Goal: Information Seeking & Learning: Learn about a topic

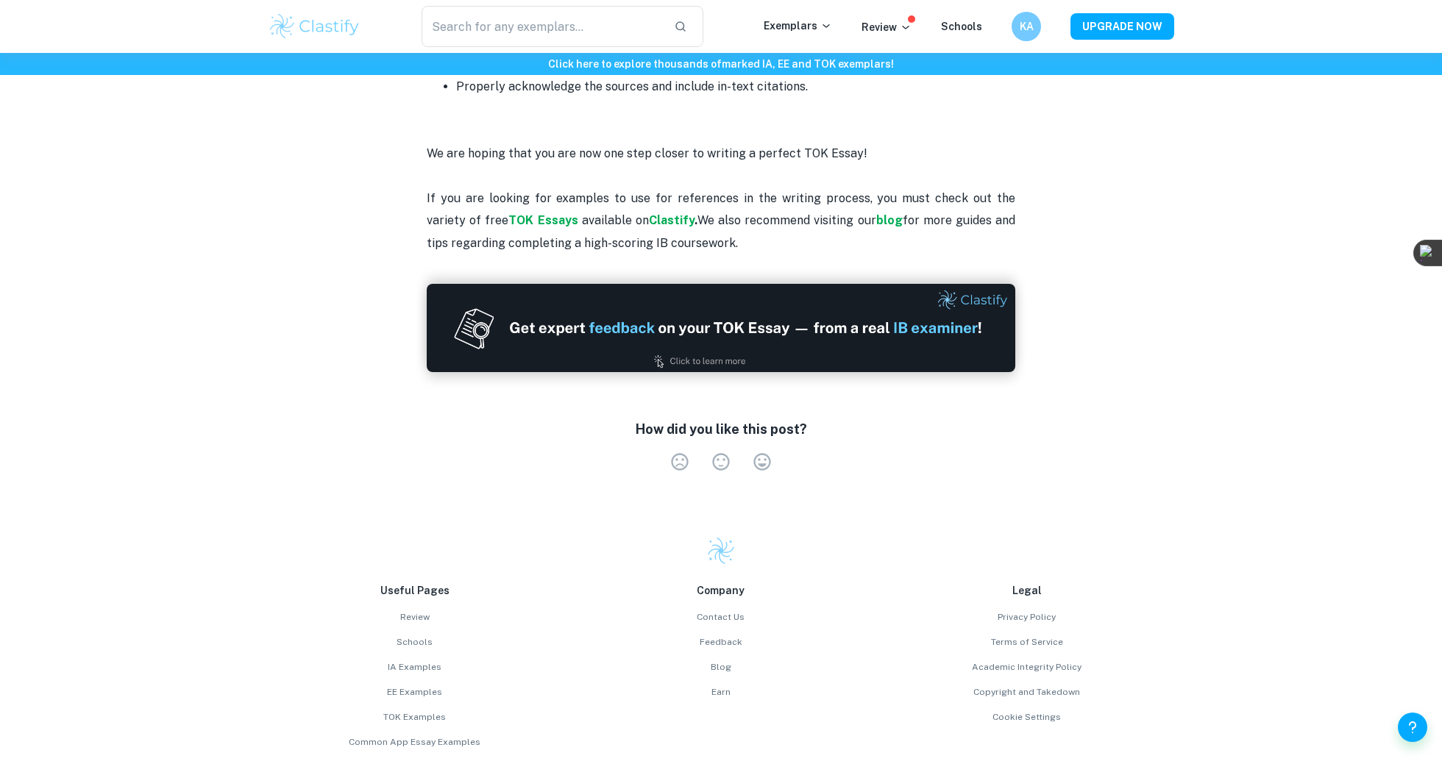
scroll to position [2721, 0]
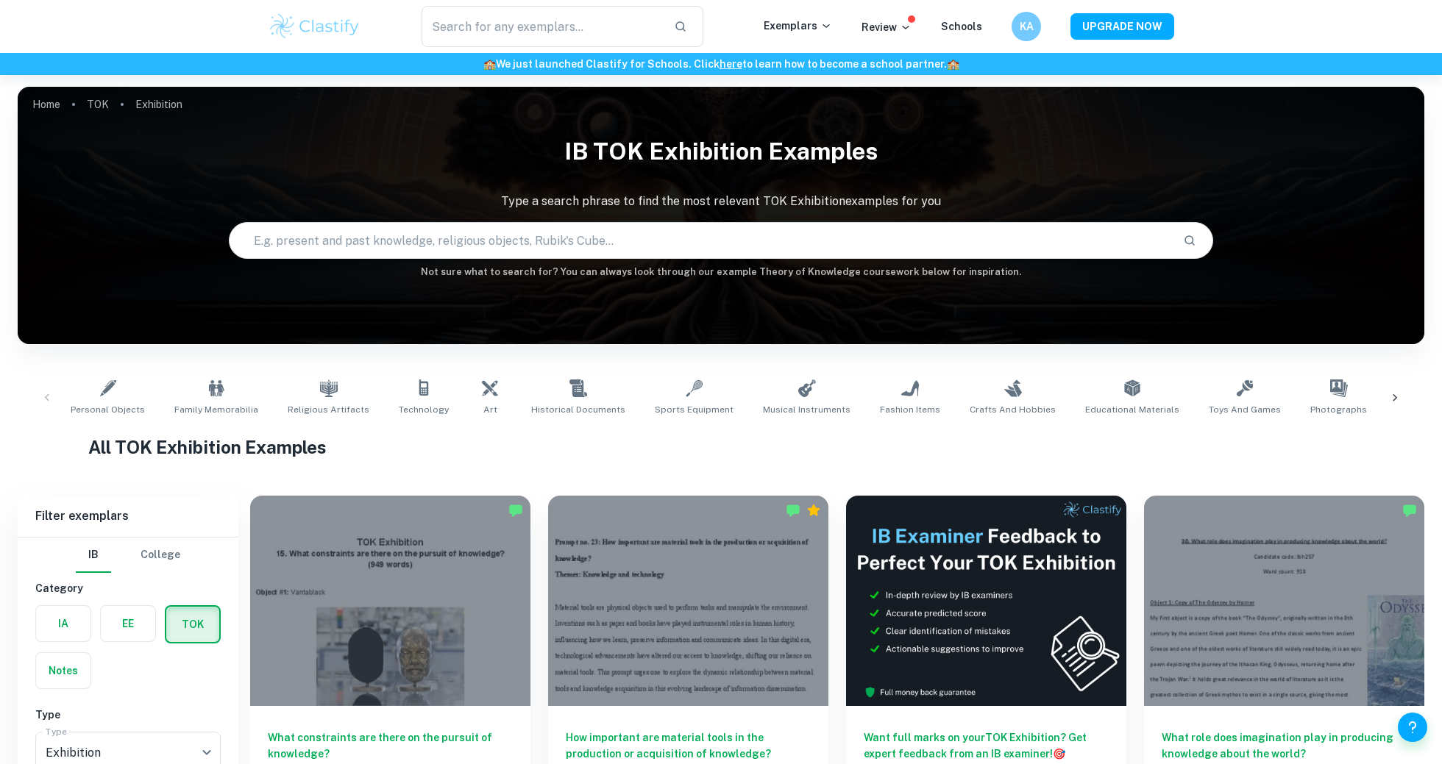
scroll to position [132, 0]
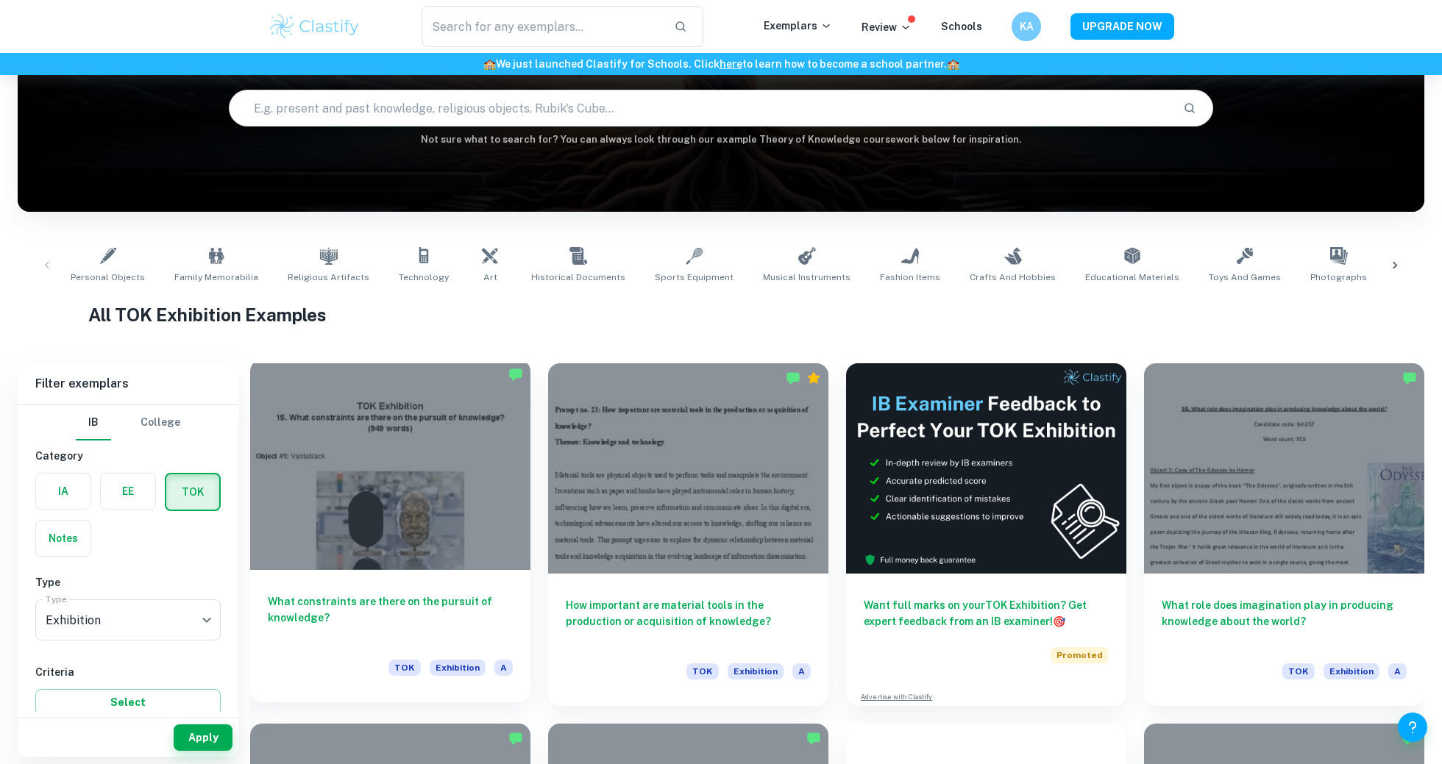
click at [524, 546] on div at bounding box center [390, 465] width 280 height 210
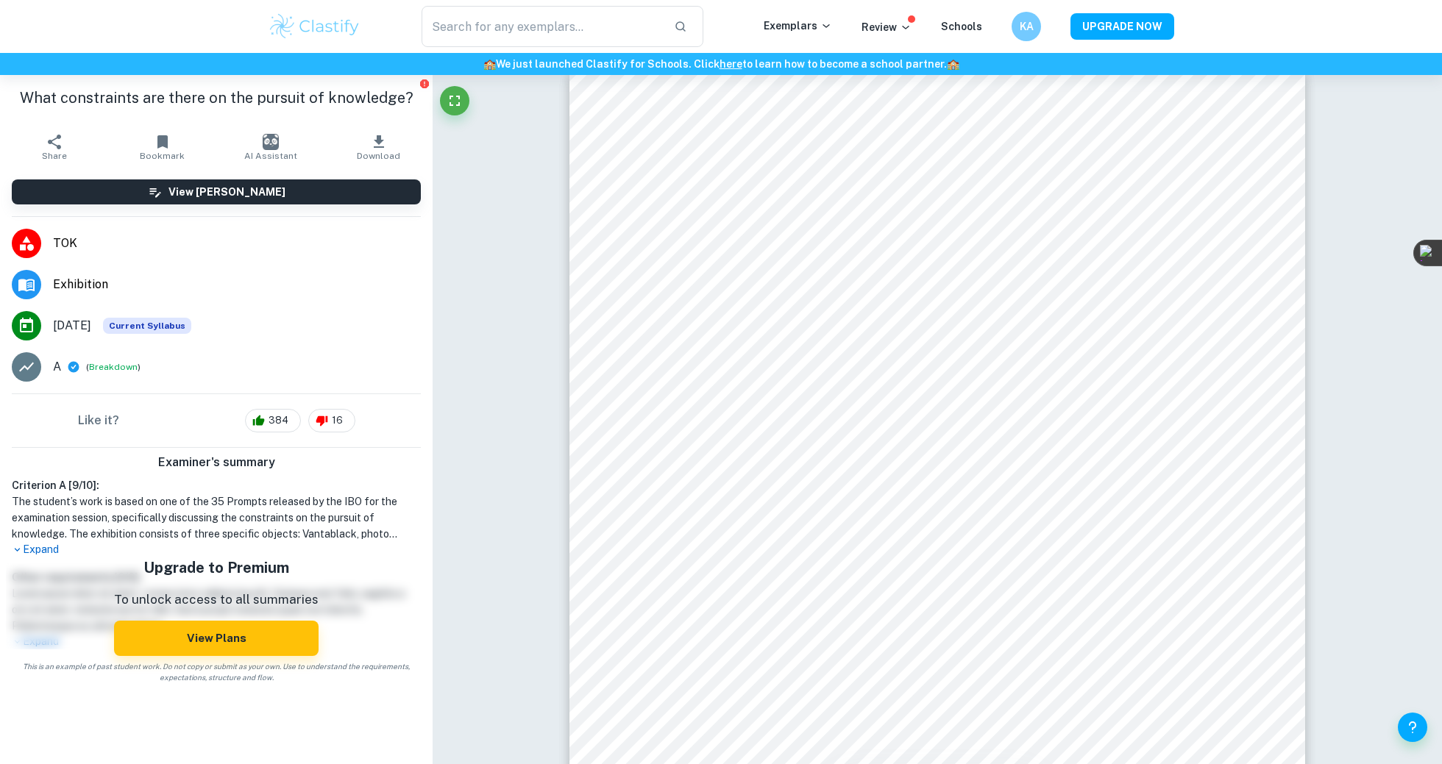
scroll to position [2200, 0]
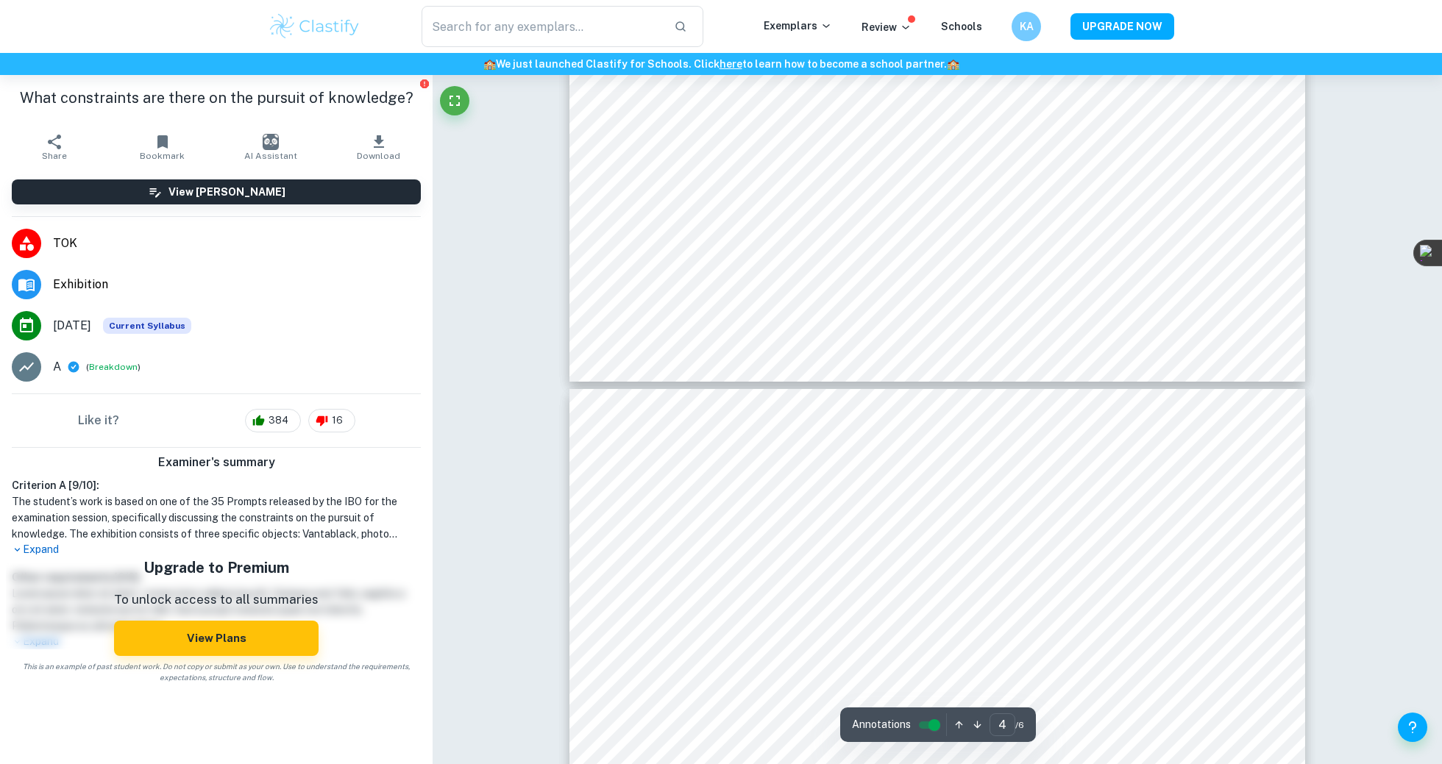
type input "5"
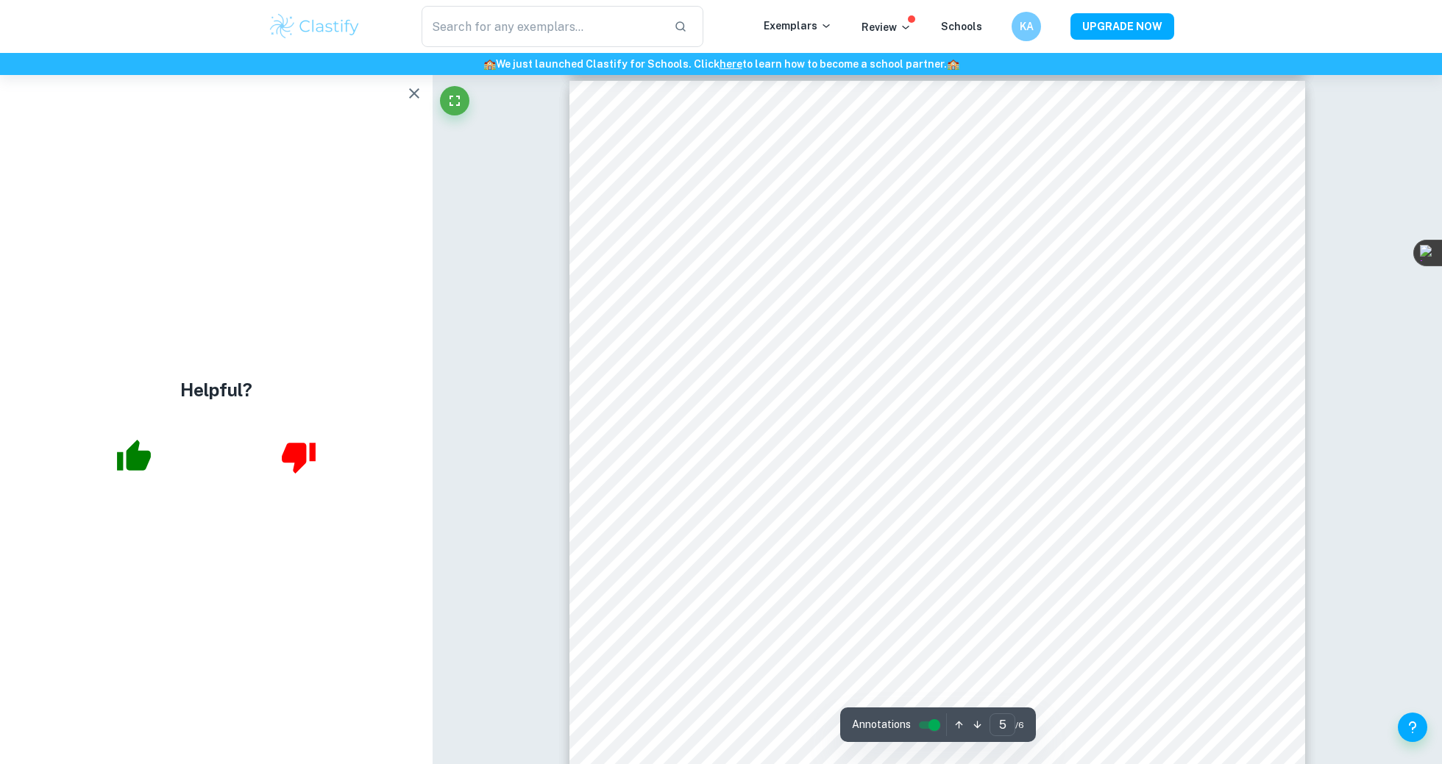
scroll to position [4082, 0]
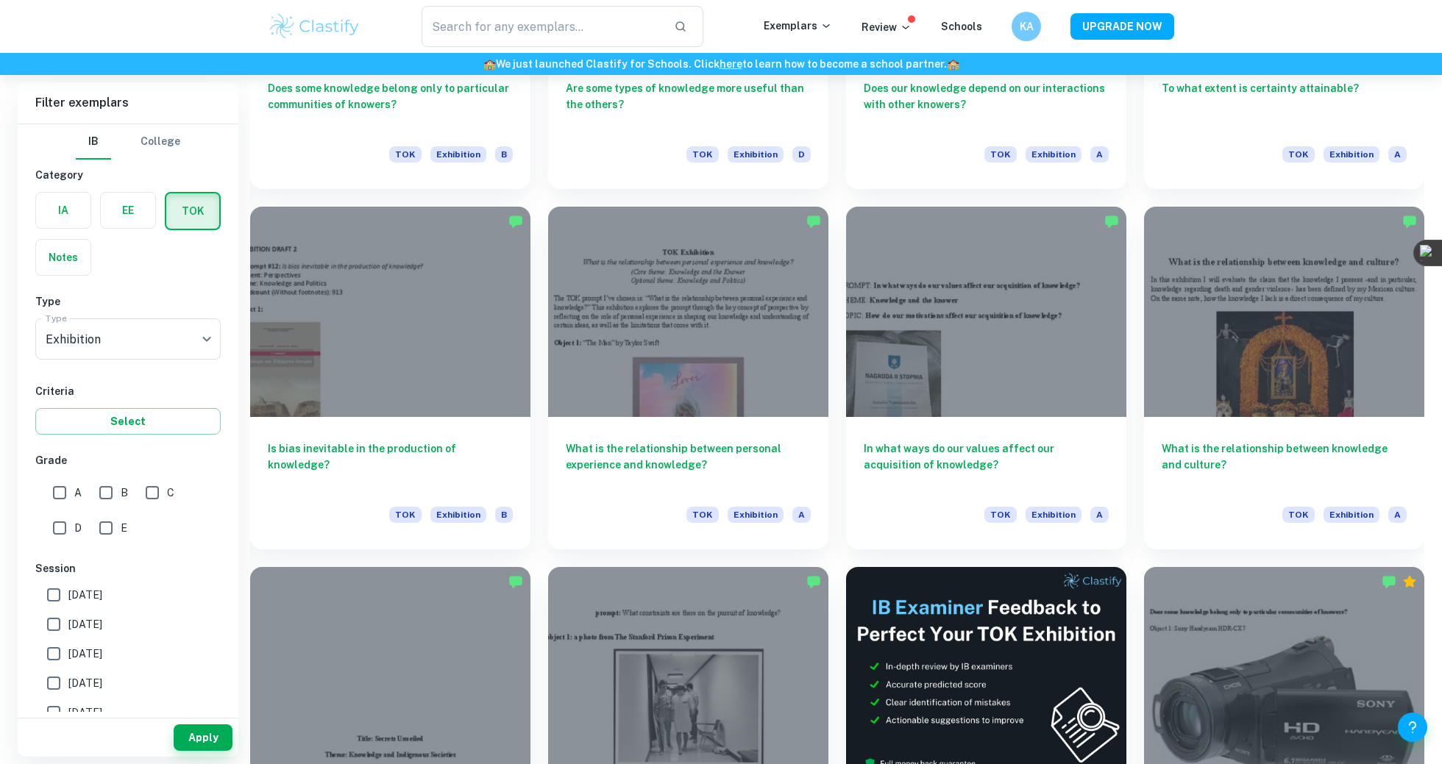
scroll to position [1484, 0]
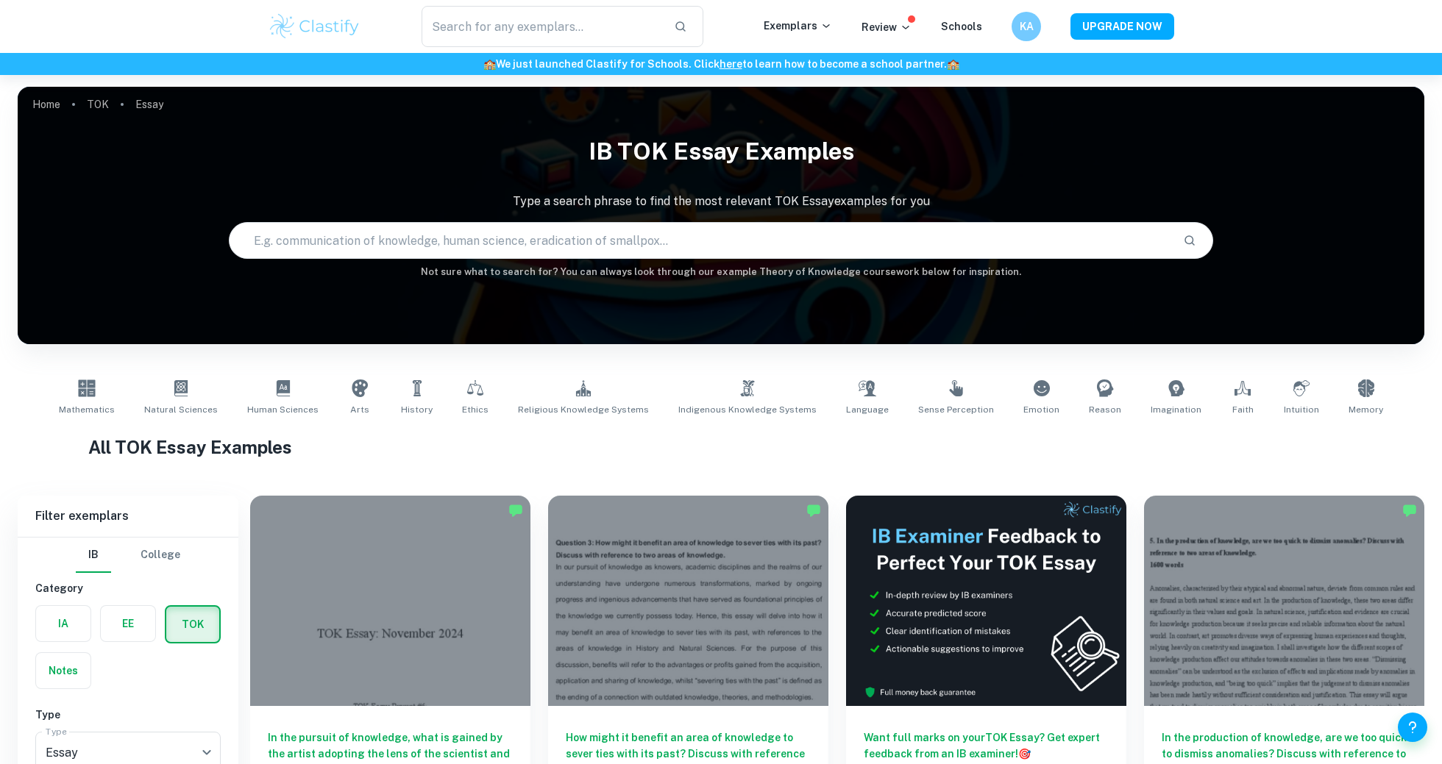
scroll to position [201, 0]
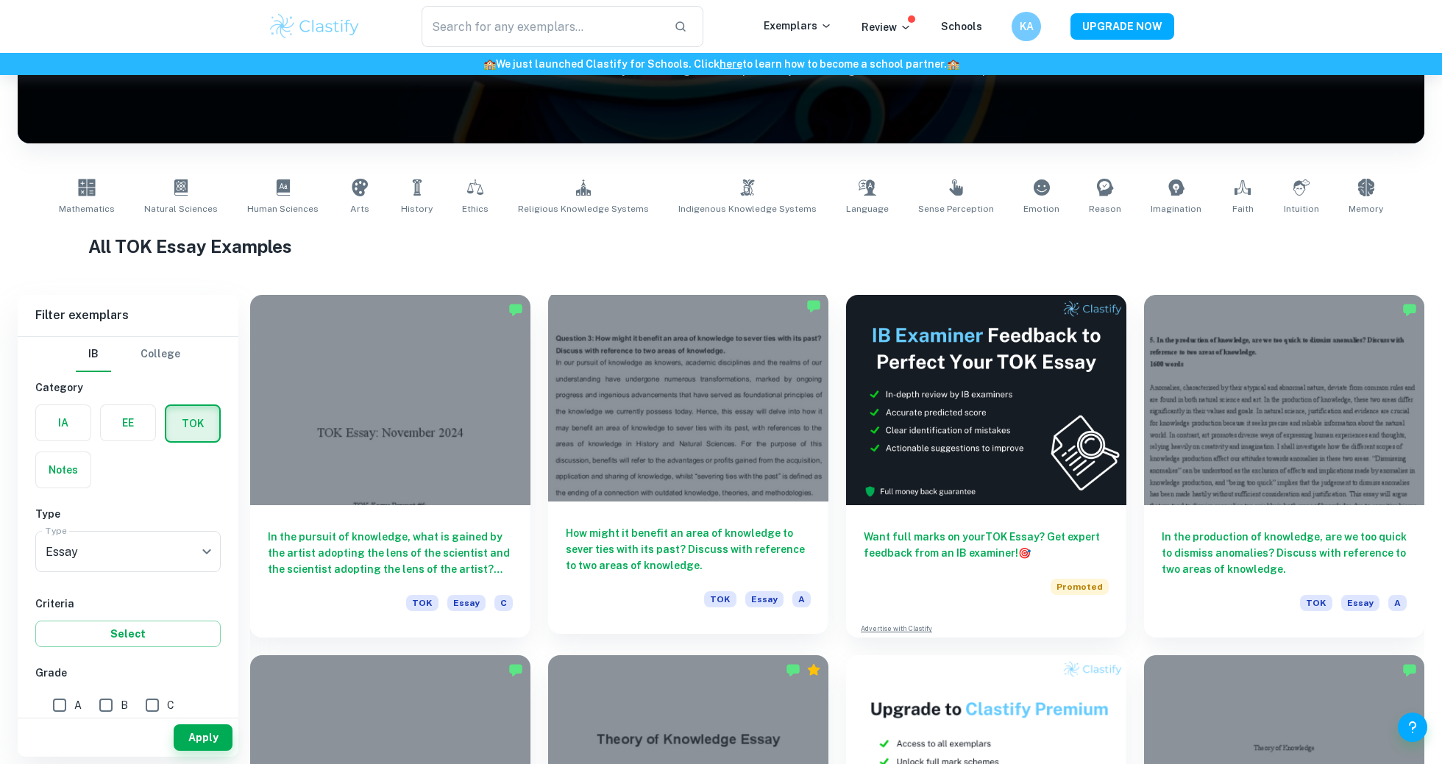
click at [773, 489] on div at bounding box center [688, 396] width 280 height 210
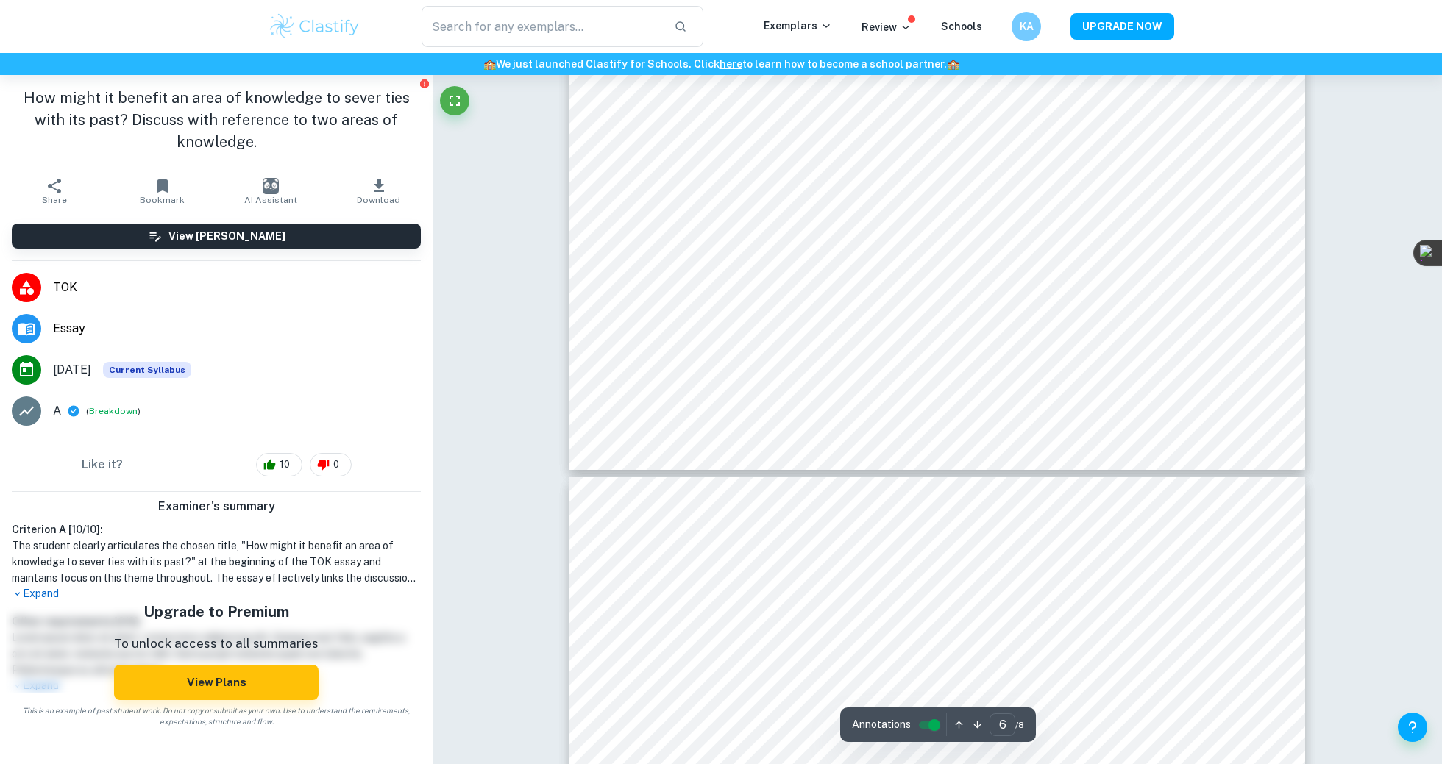
type input "7"
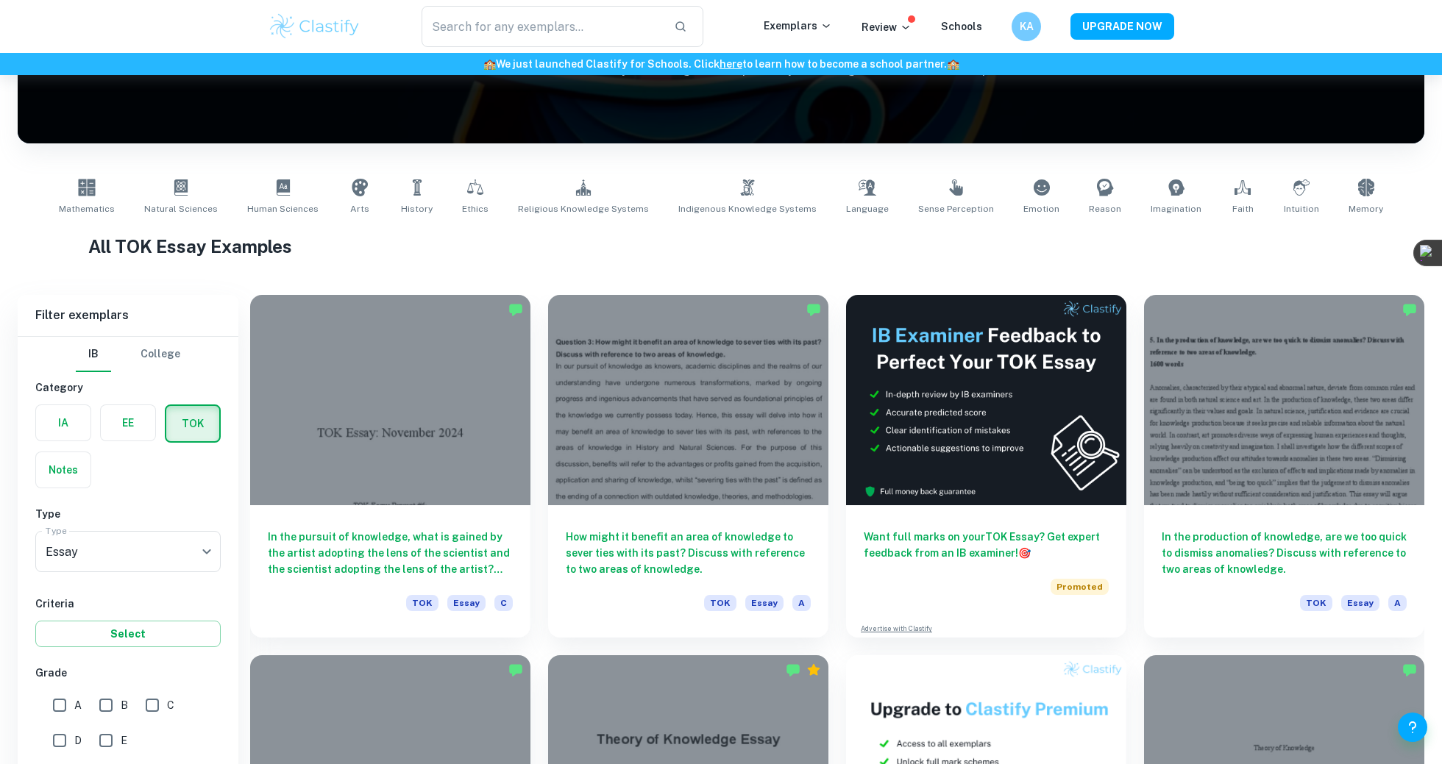
scroll to position [796, 0]
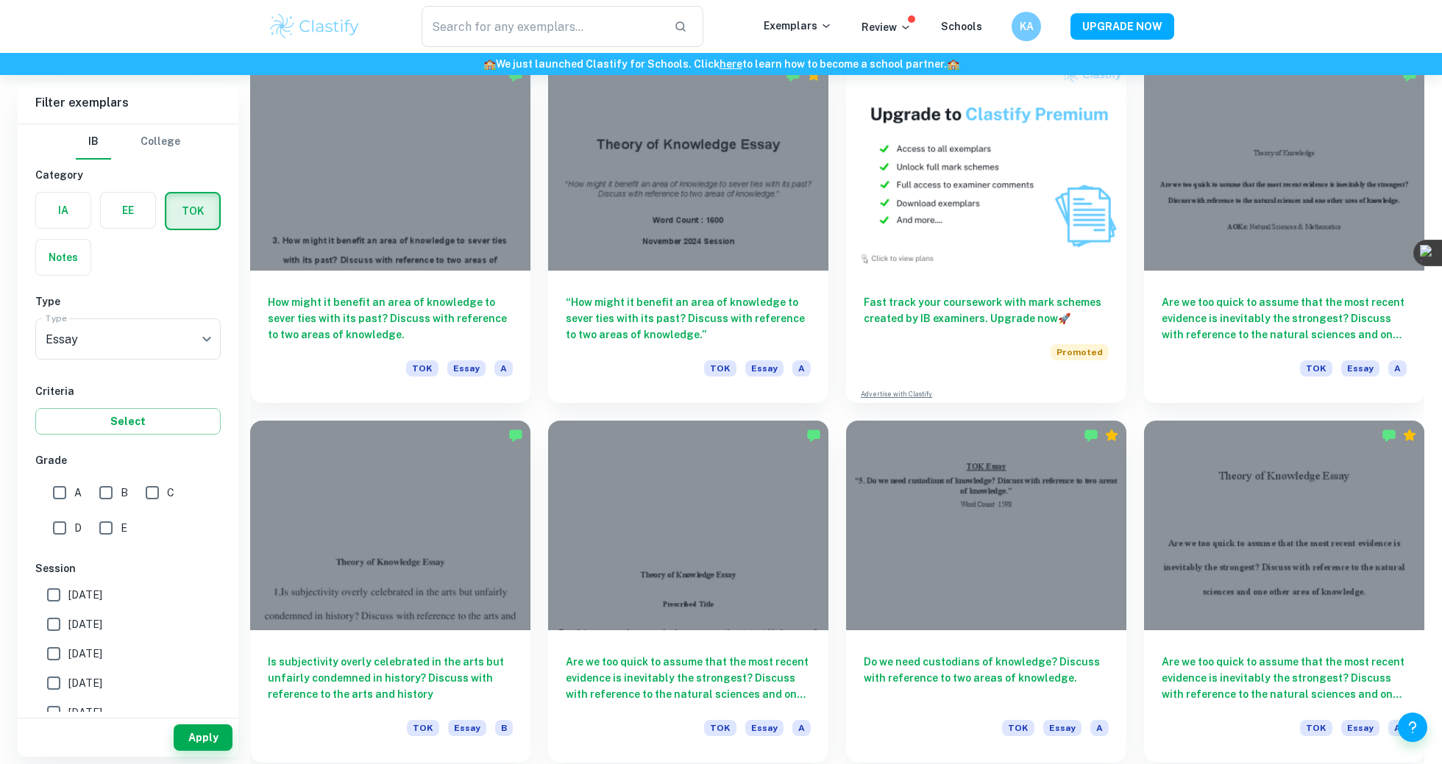
click at [833, 430] on div "Do we need custodians of knowledge? Discuss with reference to two areas of know…" at bounding box center [977, 583] width 298 height 360
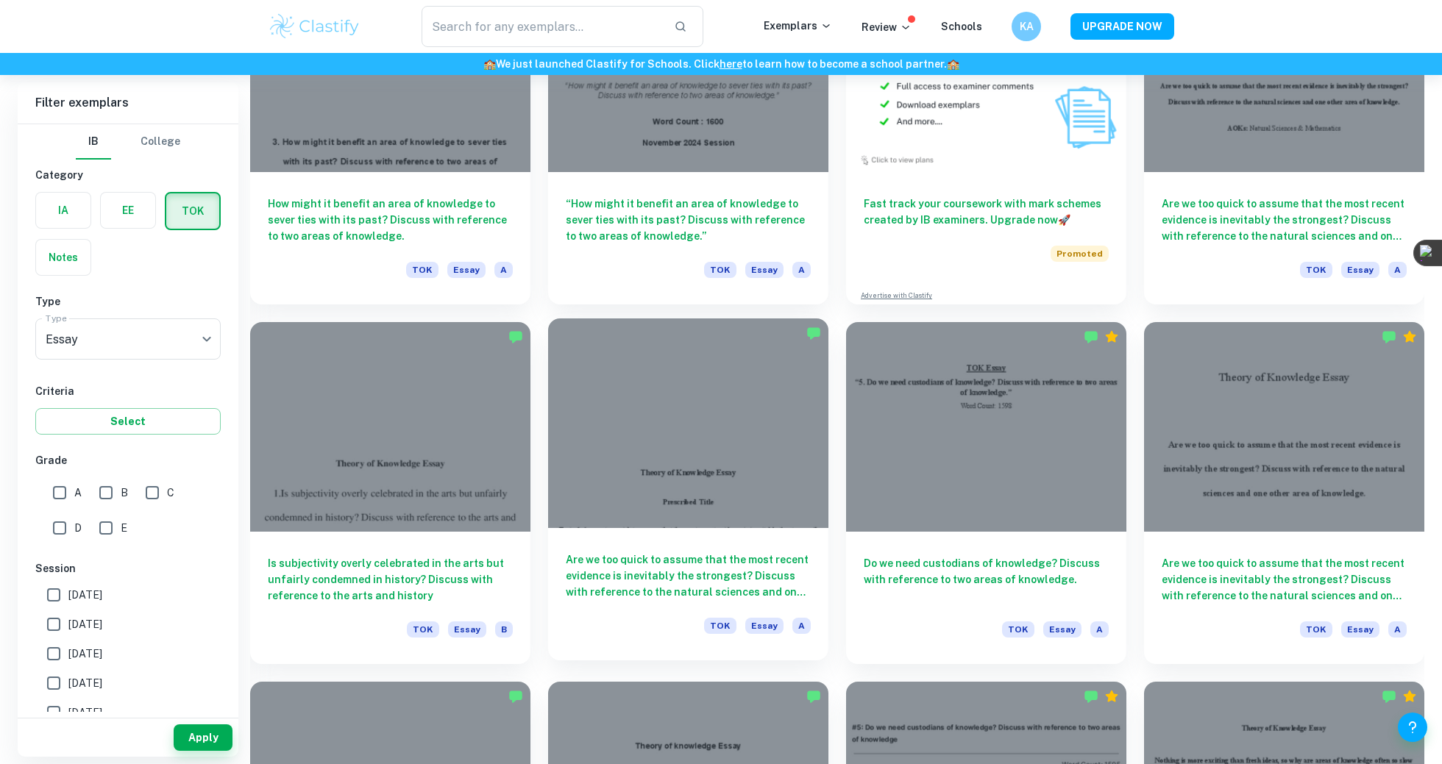
scroll to position [901, 0]
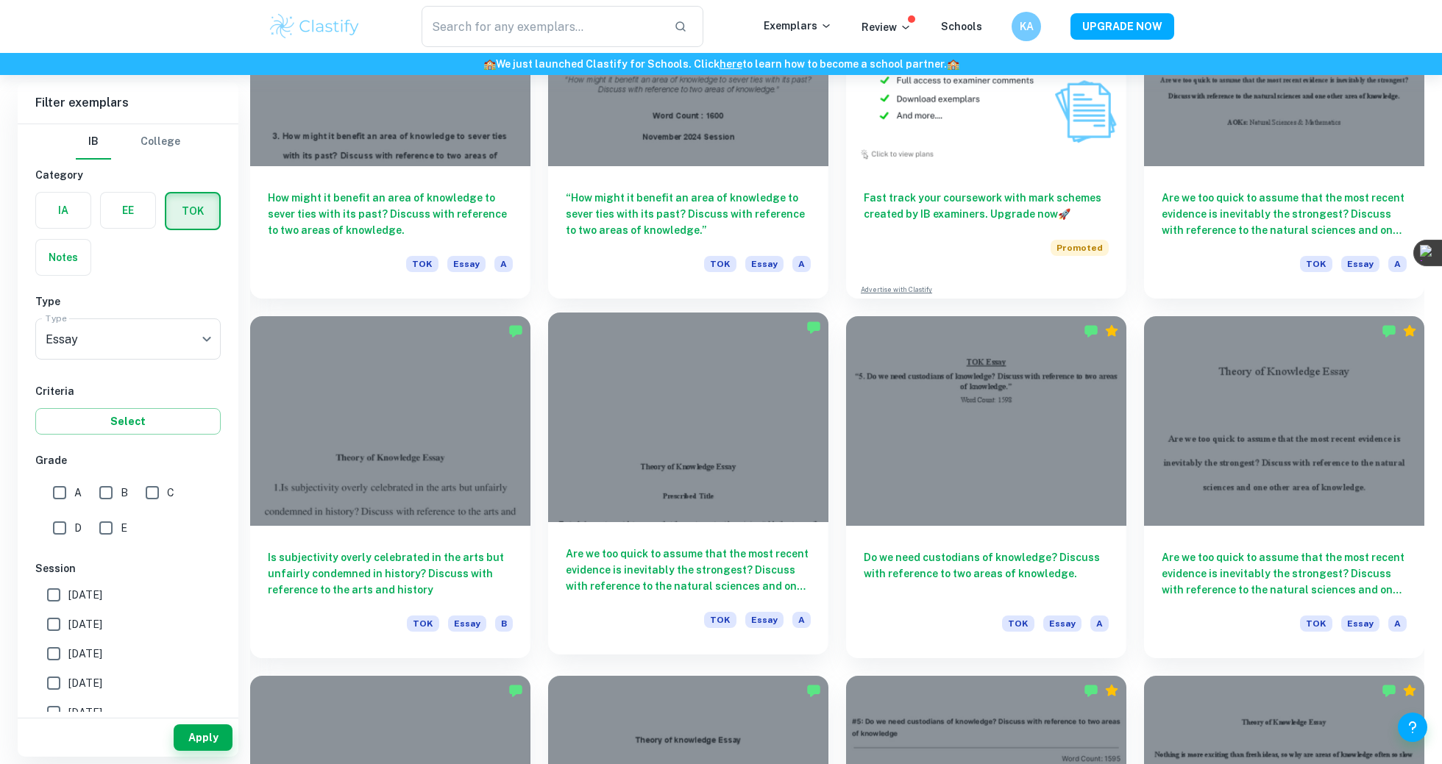
click at [790, 463] on div at bounding box center [688, 418] width 280 height 210
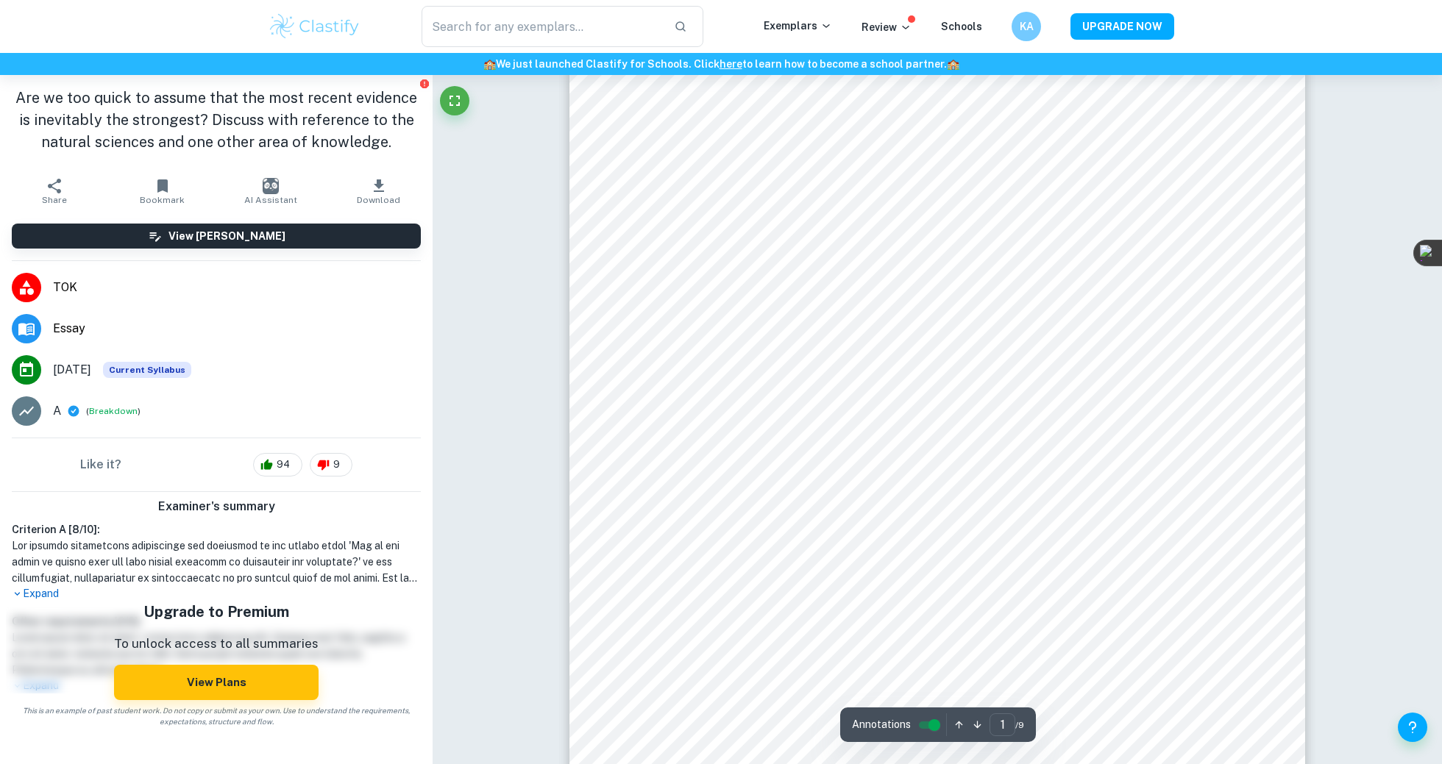
scroll to position [94, 0]
